Goal: Information Seeking & Learning: Learn about a topic

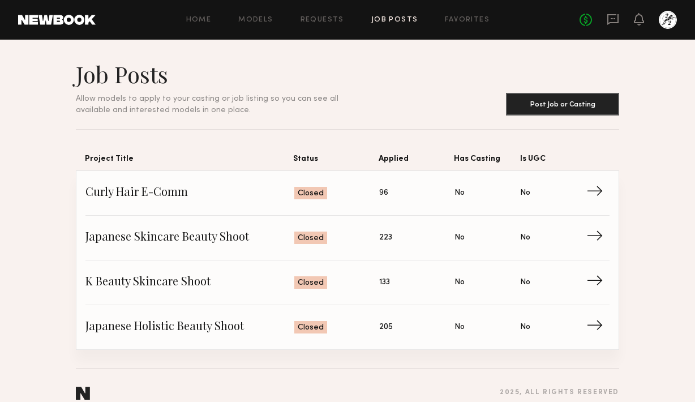
click at [266, 14] on div "Home Models Requests Job Posts Favorites Sign Out No fees up to $5,000" at bounding box center [386, 20] width 581 height 18
click at [266, 24] on div "Home Models Requests Job Posts Favorites Sign Out No fees up to $5,000" at bounding box center [386, 20] width 581 height 18
click at [264, 20] on link "Models" at bounding box center [255, 19] width 35 height 7
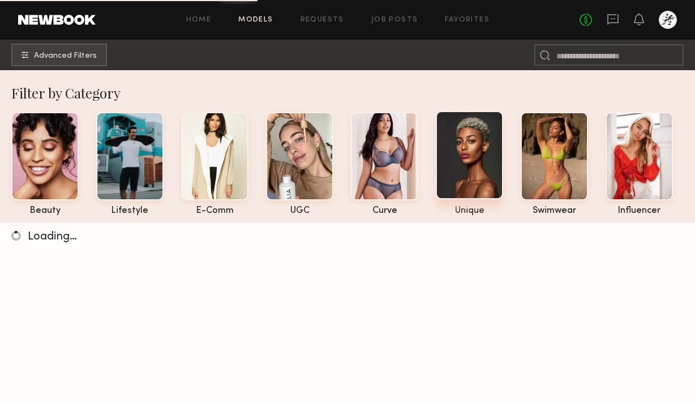
click at [455, 165] on div at bounding box center [469, 155] width 67 height 88
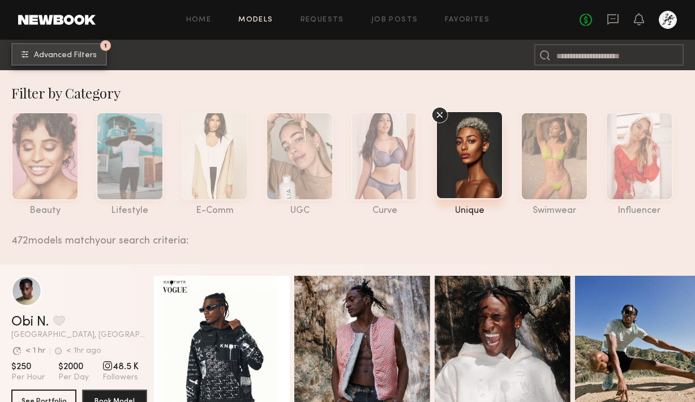
click at [82, 58] on span "Advanced Filters" at bounding box center [65, 55] width 63 height 8
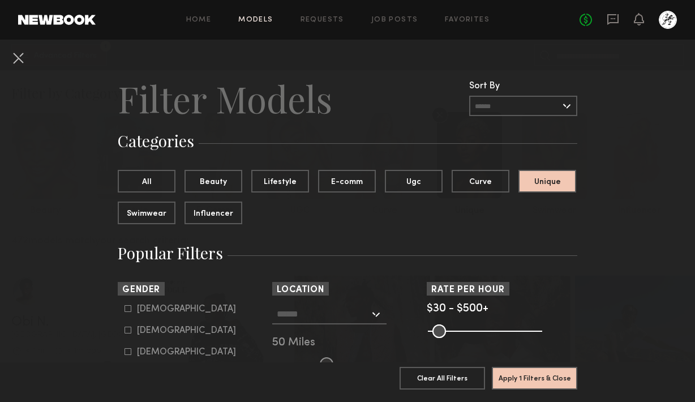
scroll to position [46, 0]
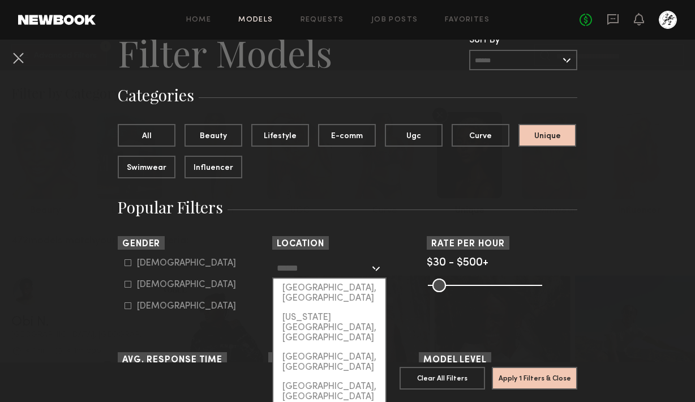
click at [317, 263] on input "text" at bounding box center [323, 267] width 93 height 19
click at [324, 309] on div "[US_STATE][GEOGRAPHIC_DATA], [GEOGRAPHIC_DATA]" at bounding box center [329, 328] width 112 height 40
type input "**********"
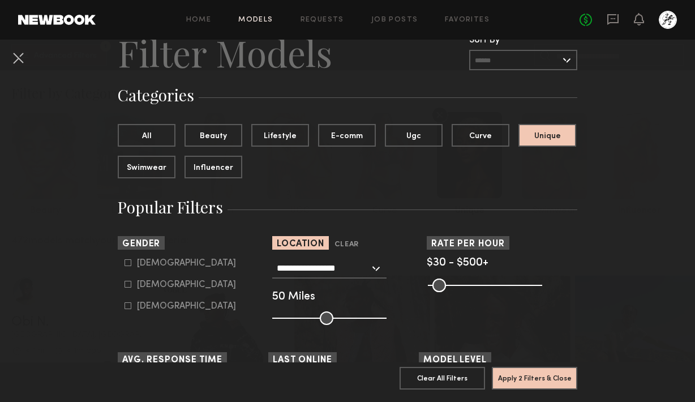
scroll to position [108, 0]
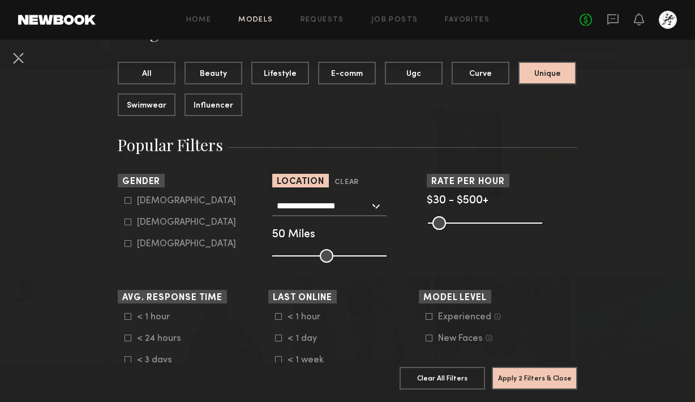
click at [127, 224] on icon at bounding box center [127, 221] width 7 height 7
type input "**"
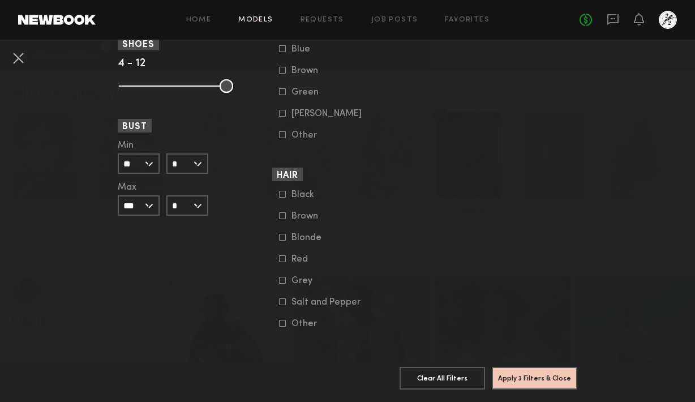
scroll to position [885, 0]
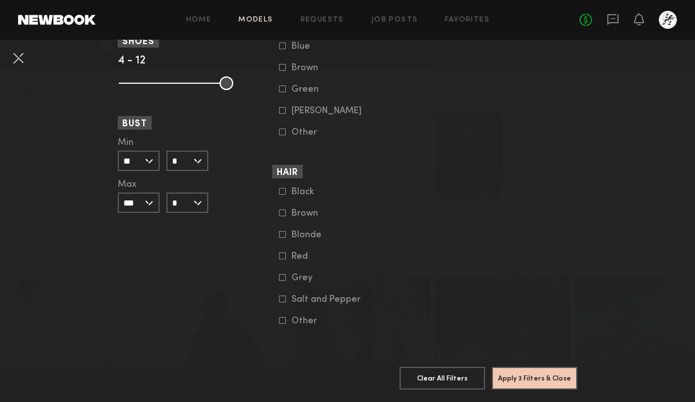
click at [285, 277] on icon at bounding box center [282, 277] width 6 height 6
click at [531, 380] on button "Apply 4 Filters & Close" at bounding box center [534, 377] width 85 height 23
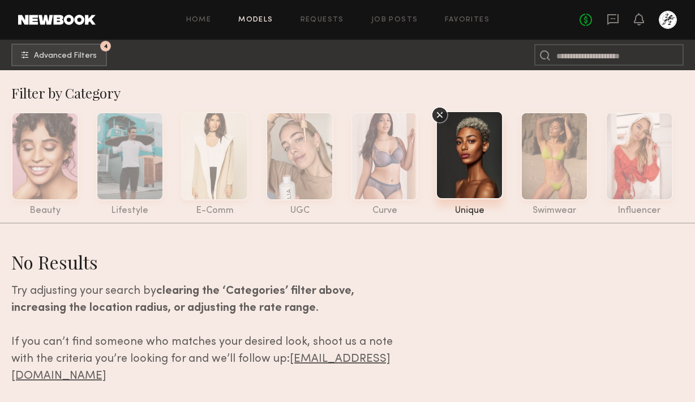
click at [441, 113] on icon at bounding box center [440, 115] width 6 height 6
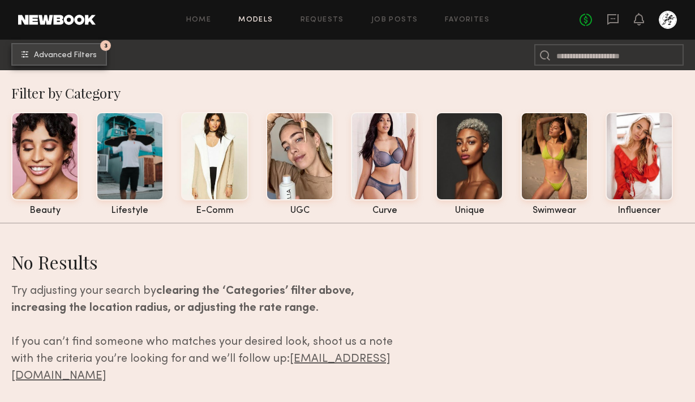
click at [72, 58] on span "Advanced Filters" at bounding box center [65, 55] width 63 height 8
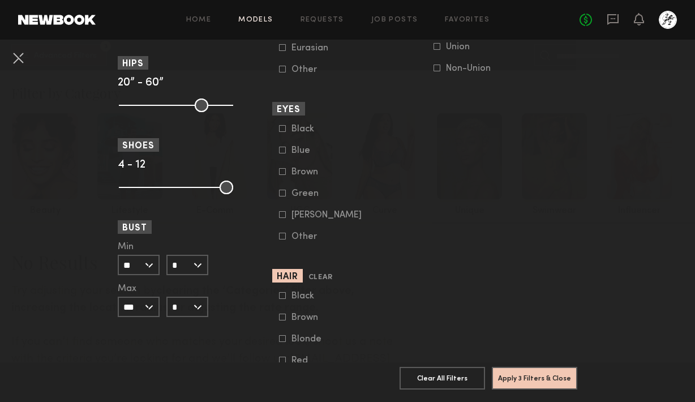
scroll to position [885, 0]
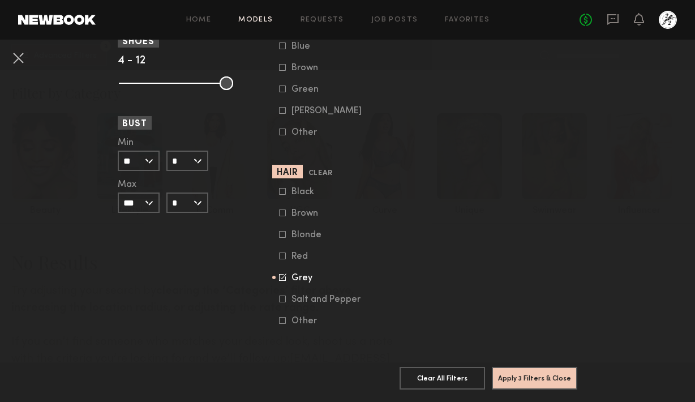
click at [283, 296] on icon at bounding box center [282, 298] width 7 height 7
click at [520, 376] on button "Apply 3 Filters & Close" at bounding box center [534, 377] width 85 height 23
